Goal: Task Accomplishment & Management: Complete application form

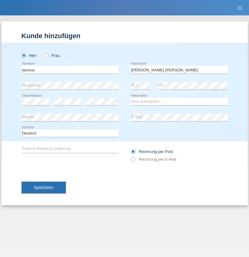
type input "Henriques de melo"
select select "CH"
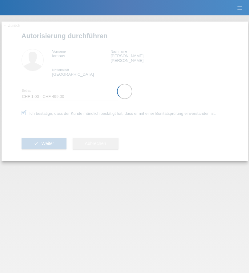
select select "1"
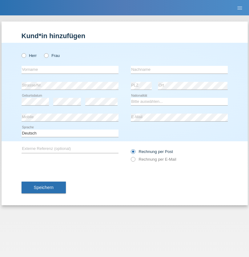
radio input "true"
click at [70, 70] on input "text" at bounding box center [70, 70] width 97 height 8
type input "Nuh"
click at [179, 70] on input "text" at bounding box center [179, 70] width 97 height 8
type input "Kamberi"
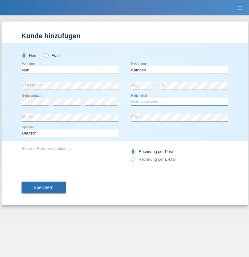
select select "CH"
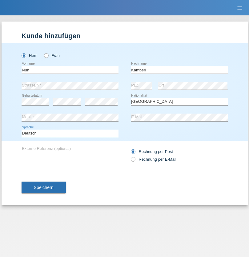
select select "en"
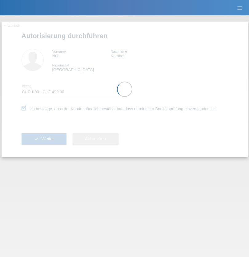
select select "1"
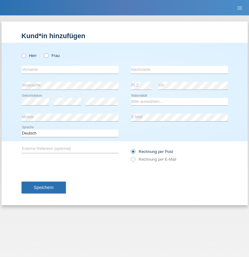
radio input "true"
click at [70, 70] on input "text" at bounding box center [70, 70] width 97 height 8
type input "firat"
click at [179, 70] on input "text" at bounding box center [179, 70] width 97 height 8
type input "kara"
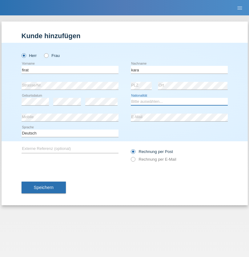
select select "CH"
radio input "true"
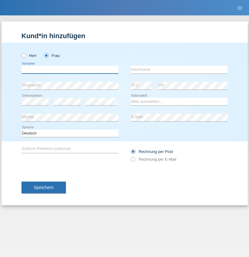
click at [70, 70] on input "text" at bounding box center [70, 70] width 97 height 8
type input "[PERSON_NAME]"
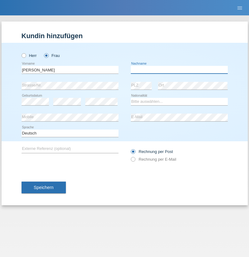
click at [179, 70] on input "text" at bounding box center [179, 70] width 97 height 8
type input "[PERSON_NAME]"
select select "PT"
select select "C"
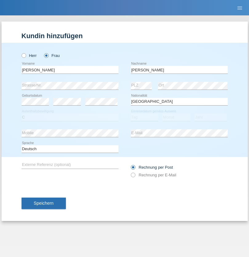
select select "05"
select select "12"
select select "2000"
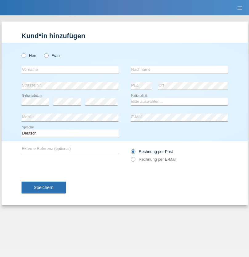
radio input "true"
click at [70, 70] on input "text" at bounding box center [70, 70] width 97 height 8
type input "Anett"
click at [179, 70] on input "text" at bounding box center [179, 70] width 97 height 8
type input "Tanner"
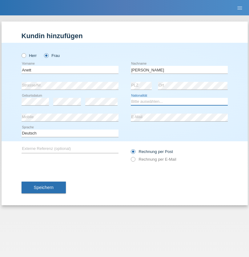
select select "HU"
select select "C"
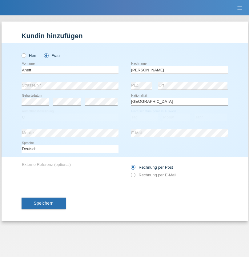
select select "03"
select select "09"
select select "2021"
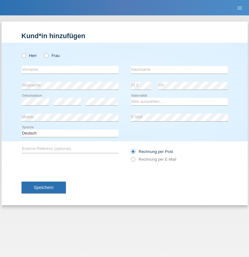
radio input "true"
click at [70, 70] on input "text" at bounding box center [70, 70] width 97 height 8
type input "Tanja"
click at [179, 70] on input "text" at bounding box center [179, 70] width 97 height 8
type input "Hirsiger"
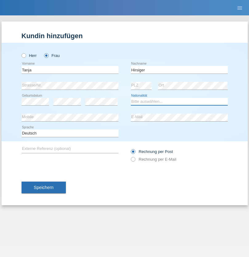
select select "CH"
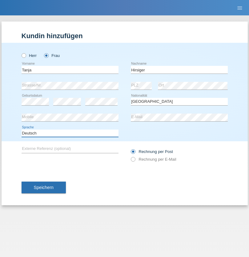
select select "en"
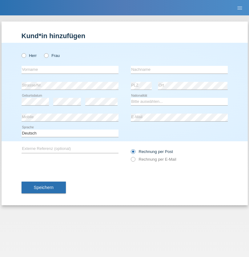
radio input "true"
click at [70, 70] on input "text" at bounding box center [70, 70] width 97 height 8
type input "Ketty"
click at [179, 70] on input "text" at bounding box center [179, 70] width 97 height 8
type input "Kalupnath"
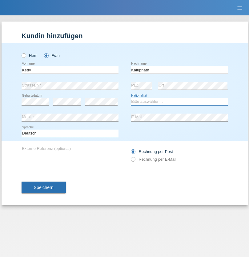
select select "CH"
